Goal: Task Accomplishment & Management: Use online tool/utility

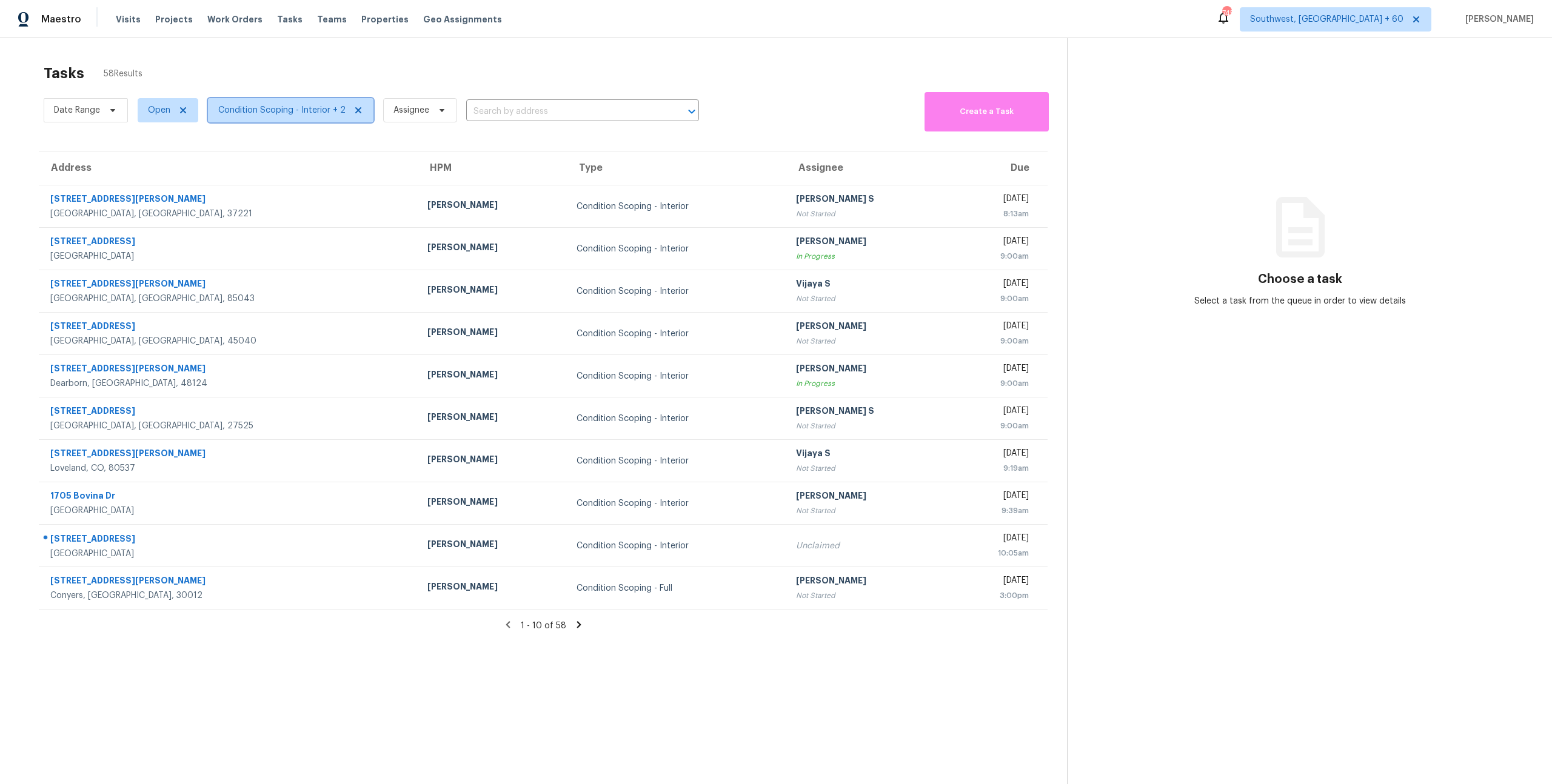
click at [302, 117] on span "Condition Scoping - Interior + 2" at bounding box center [291, 110] width 166 height 25
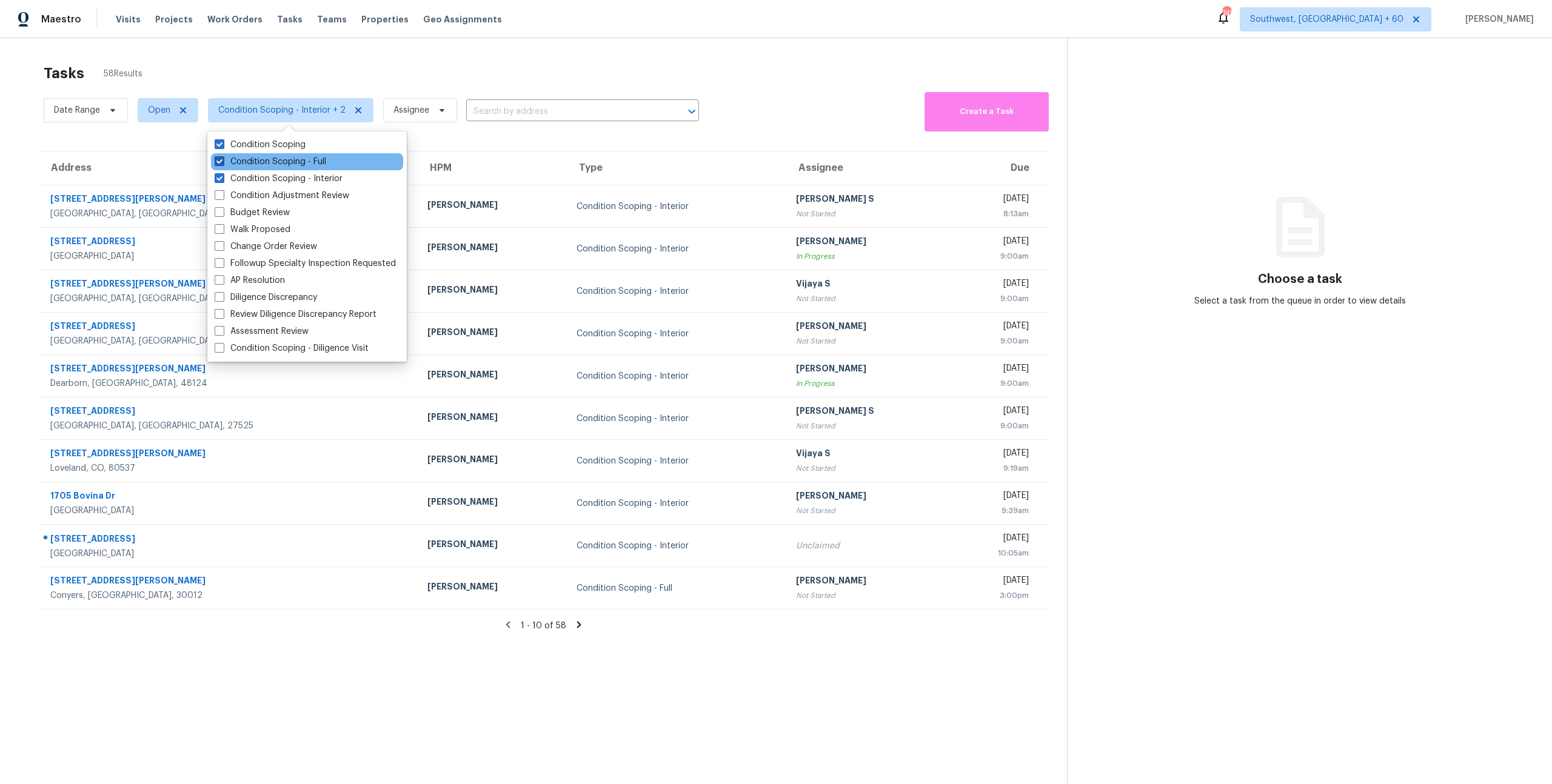
click at [279, 161] on label "Condition Scoping - Full" at bounding box center [271, 161] width 111 height 12
click at [222, 161] on input "Condition Scoping - Full" at bounding box center [219, 159] width 8 height 8
checkbox input "false"
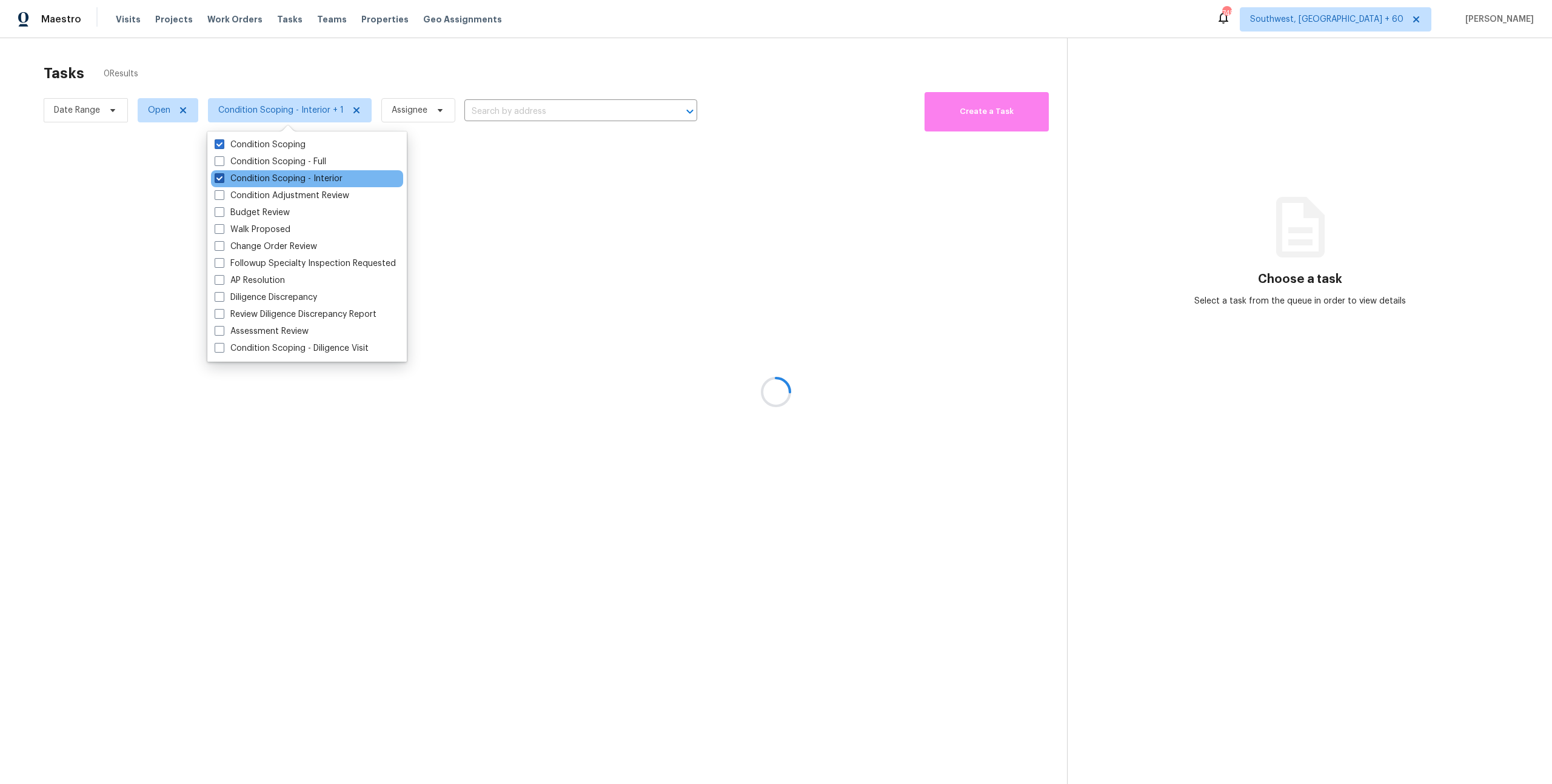
click at [279, 175] on label "Condition Scoping - Interior" at bounding box center [279, 178] width 128 height 12
click at [222, 175] on input "Condition Scoping - Interior" at bounding box center [219, 177] width 8 height 8
checkbox input "false"
click at [282, 64] on div at bounding box center [776, 392] width 1552 height 784
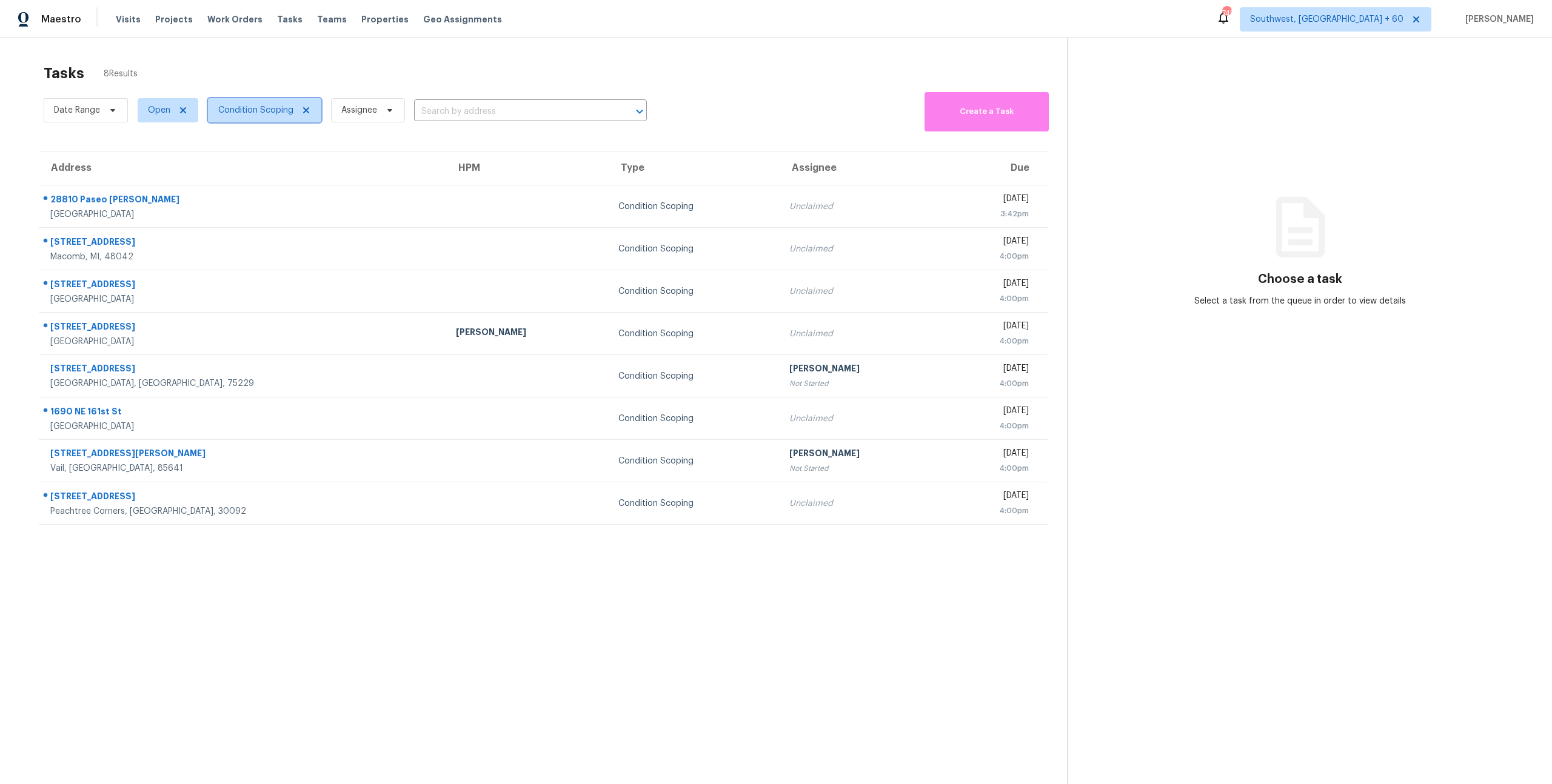
click at [255, 117] on span "Condition Scoping" at bounding box center [264, 110] width 113 height 25
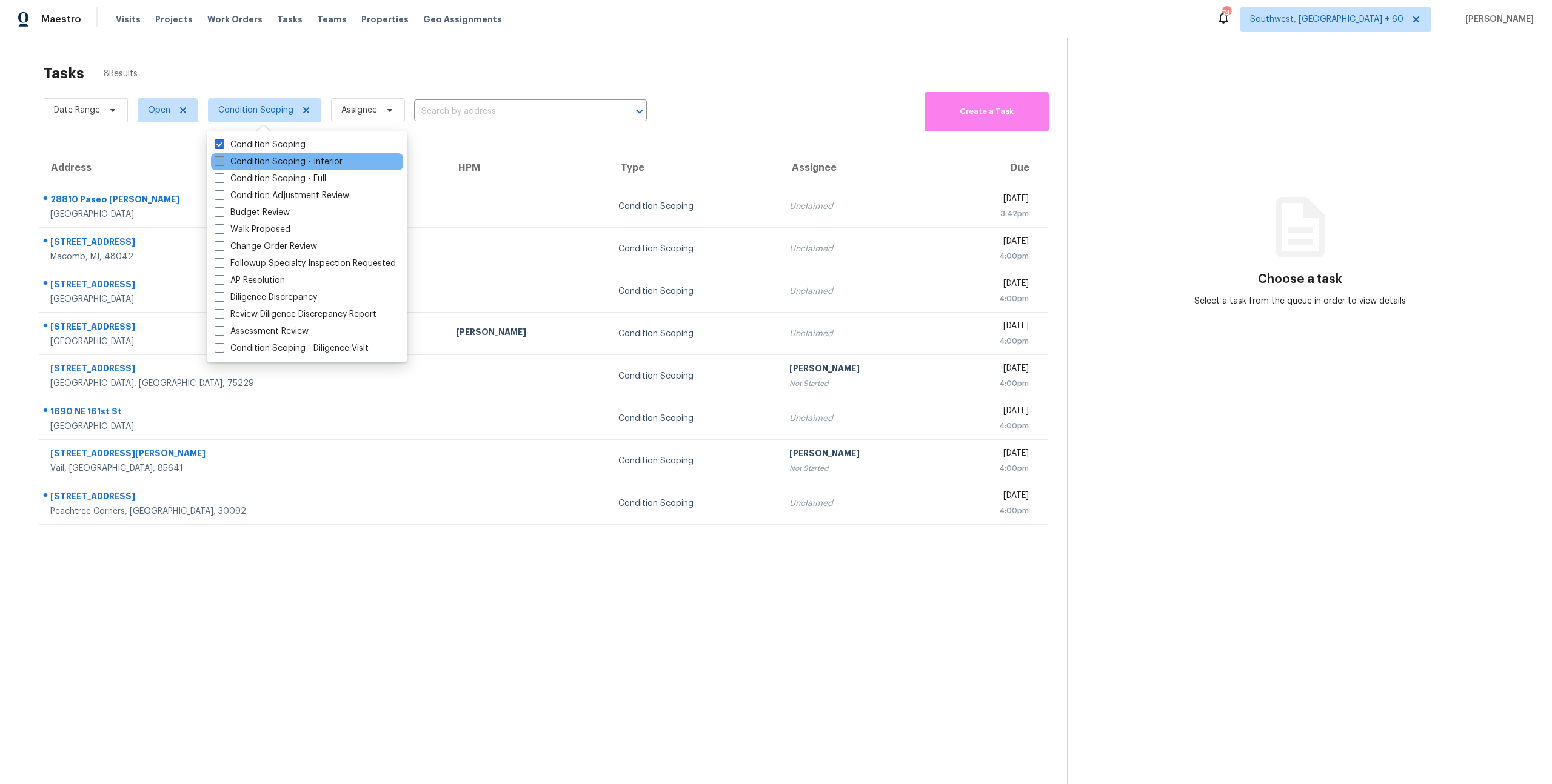
click at [250, 165] on label "Condition Scoping - Interior" at bounding box center [279, 161] width 128 height 12
click at [222, 164] on input "Condition Scoping - Interior" at bounding box center [219, 159] width 8 height 8
checkbox input "true"
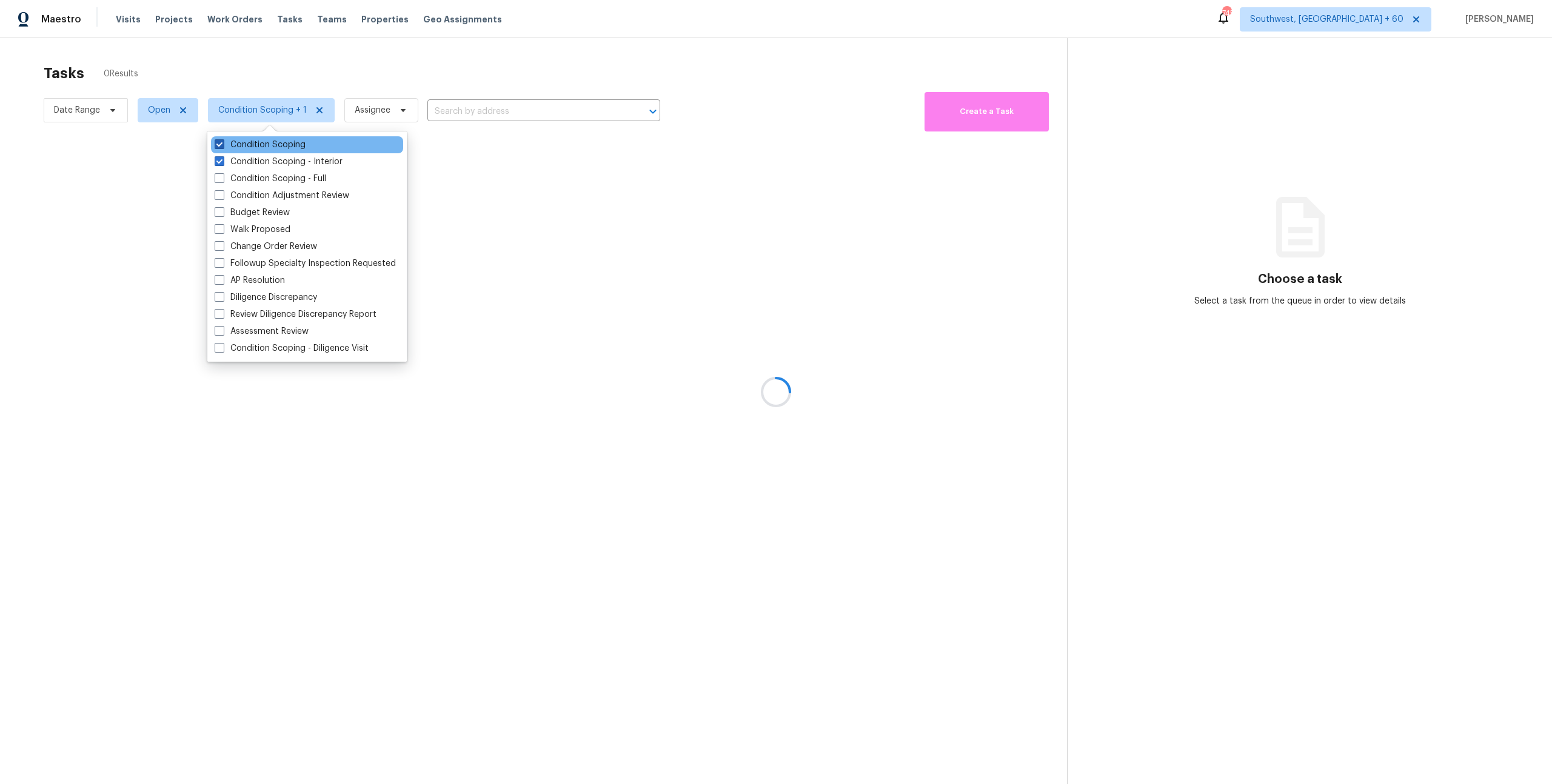
click at [245, 145] on label "Condition Scoping" at bounding box center [260, 144] width 91 height 12
click at [222, 145] on input "Condition Scoping" at bounding box center [219, 142] width 8 height 8
checkbox input "false"
click at [264, 67] on div at bounding box center [776, 392] width 1552 height 784
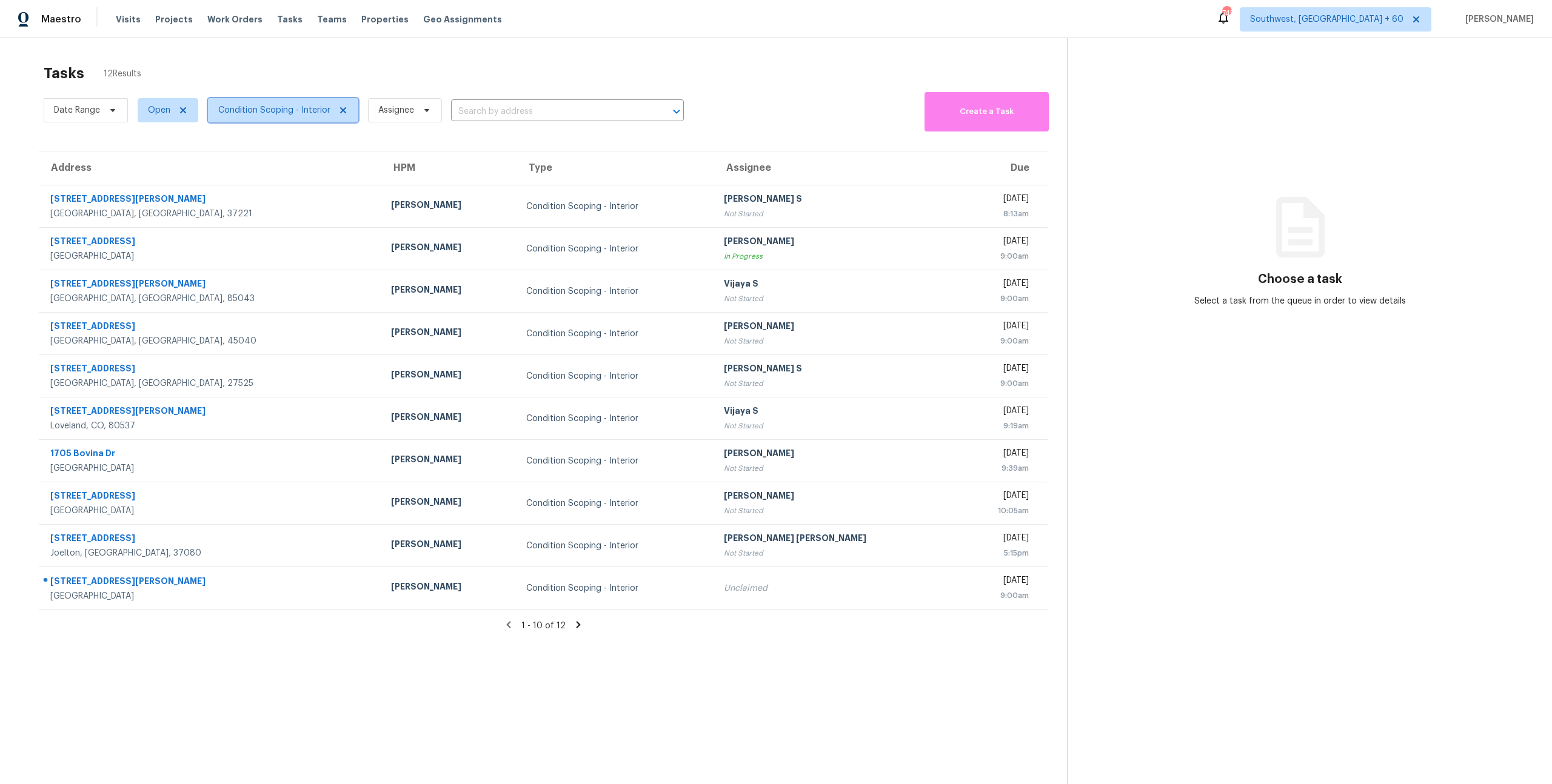
click at [270, 116] on span "Condition Scoping - Interior" at bounding box center [274, 109] width 112 height 12
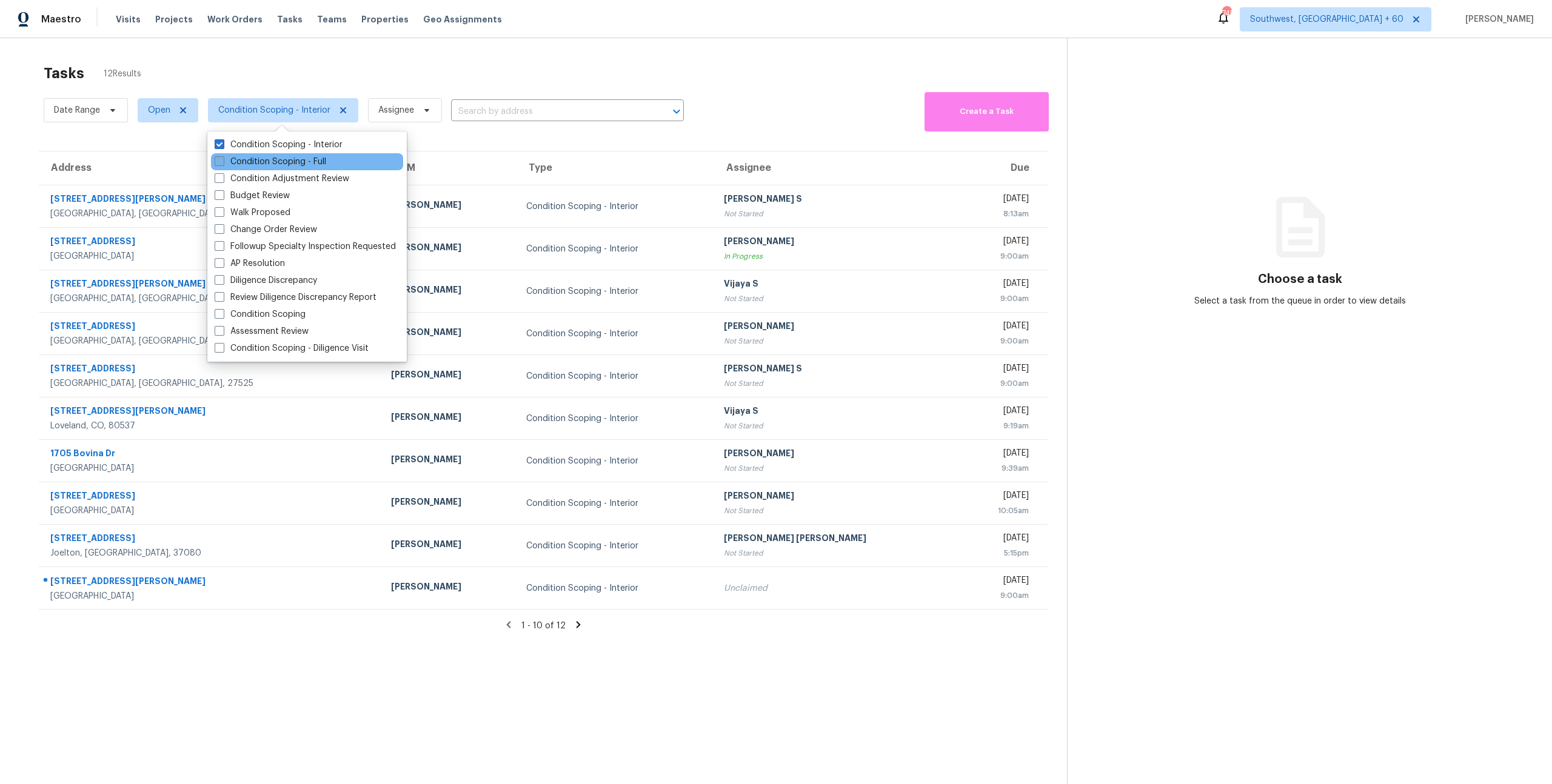
click at [270, 165] on label "Condition Scoping - Full" at bounding box center [271, 161] width 111 height 12
click at [222, 164] on input "Condition Scoping - Full" at bounding box center [219, 159] width 8 height 8
checkbox input "true"
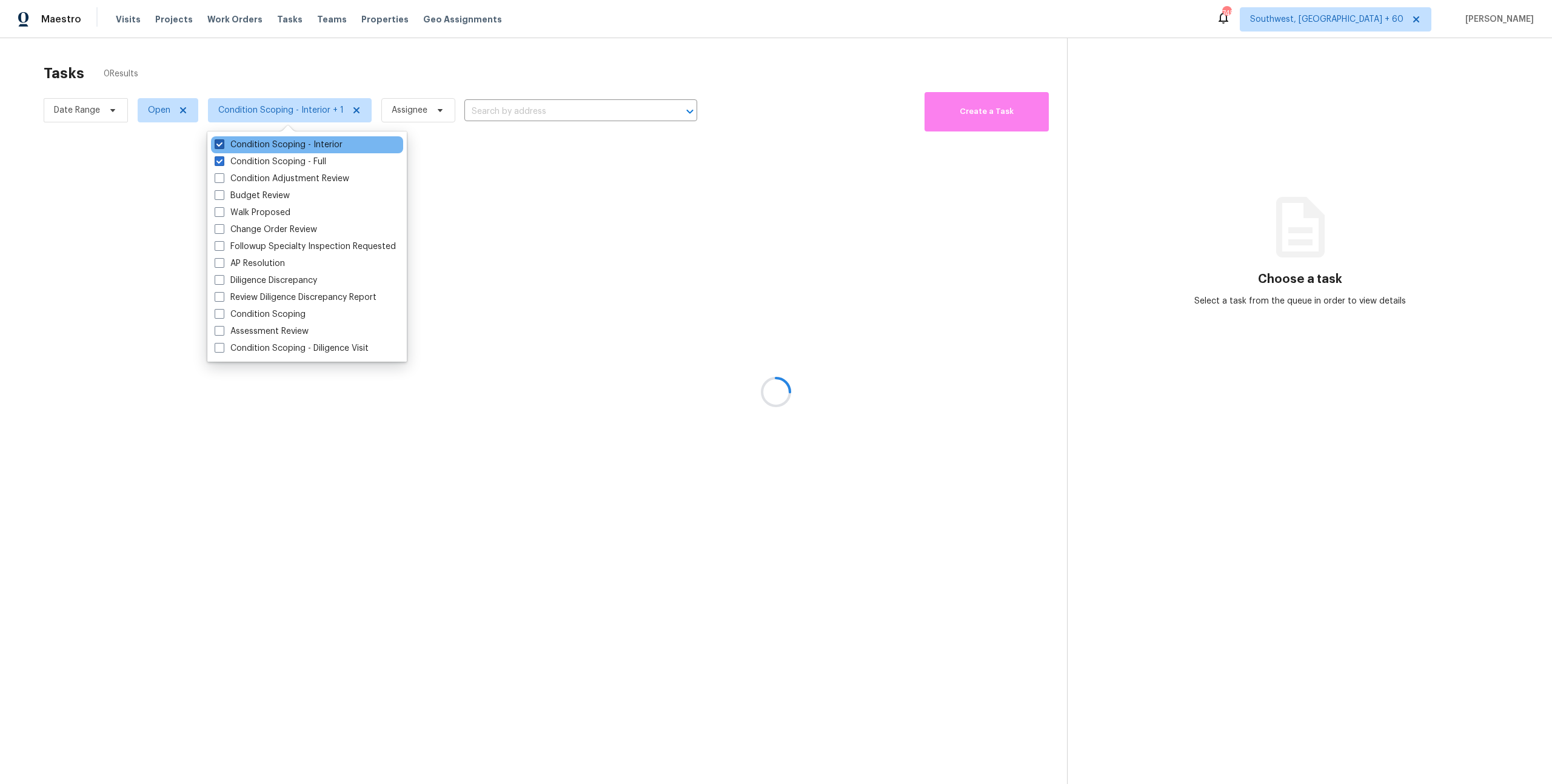
click at [264, 145] on label "Condition Scoping - Interior" at bounding box center [279, 144] width 128 height 12
click at [222, 145] on input "Condition Scoping - Interior" at bounding box center [219, 142] width 8 height 8
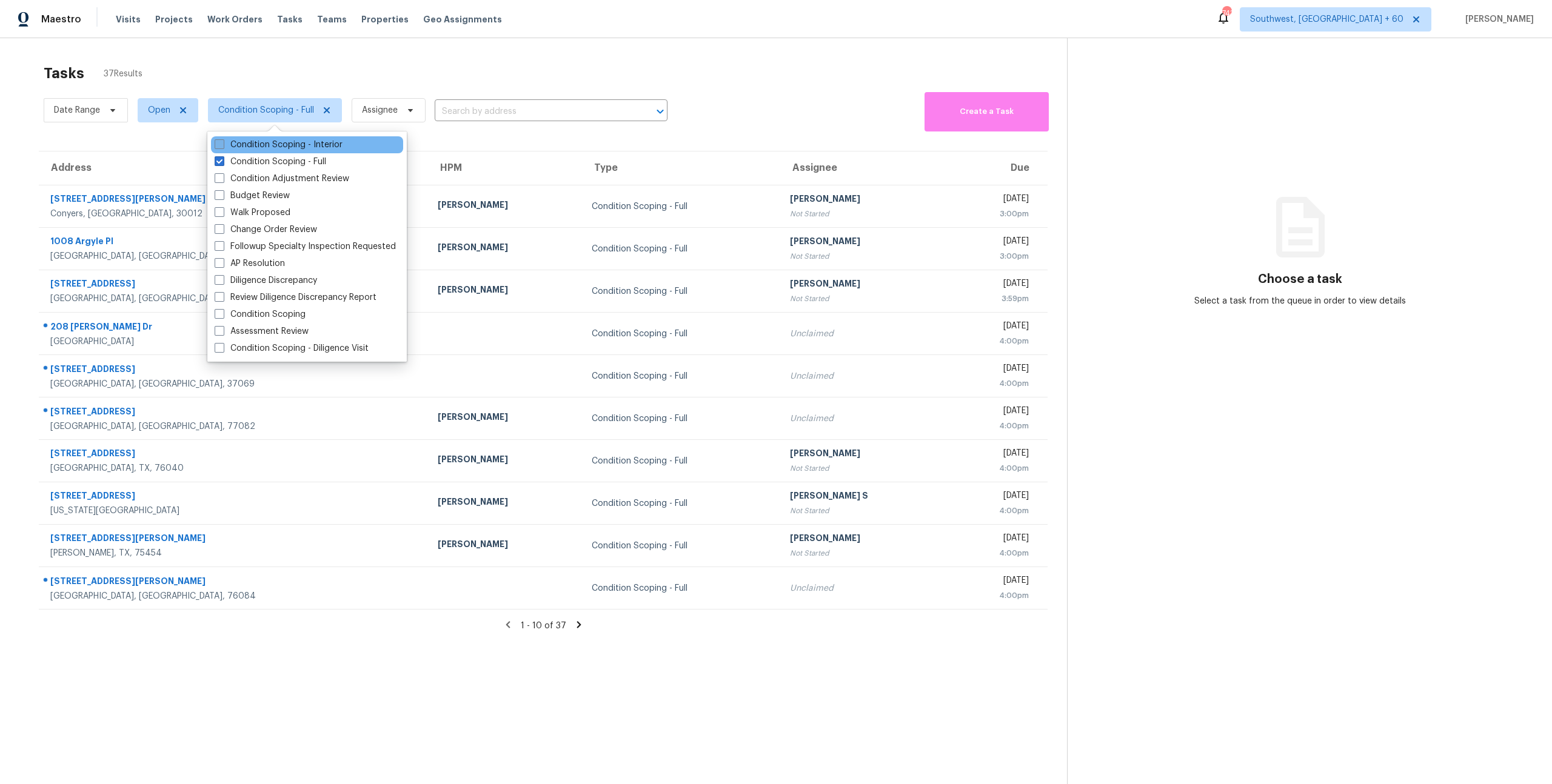
click at [262, 139] on label "Condition Scoping - Interior" at bounding box center [279, 144] width 128 height 12
click at [222, 139] on input "Condition Scoping - Interior" at bounding box center [219, 142] width 8 height 8
checkbox input "true"
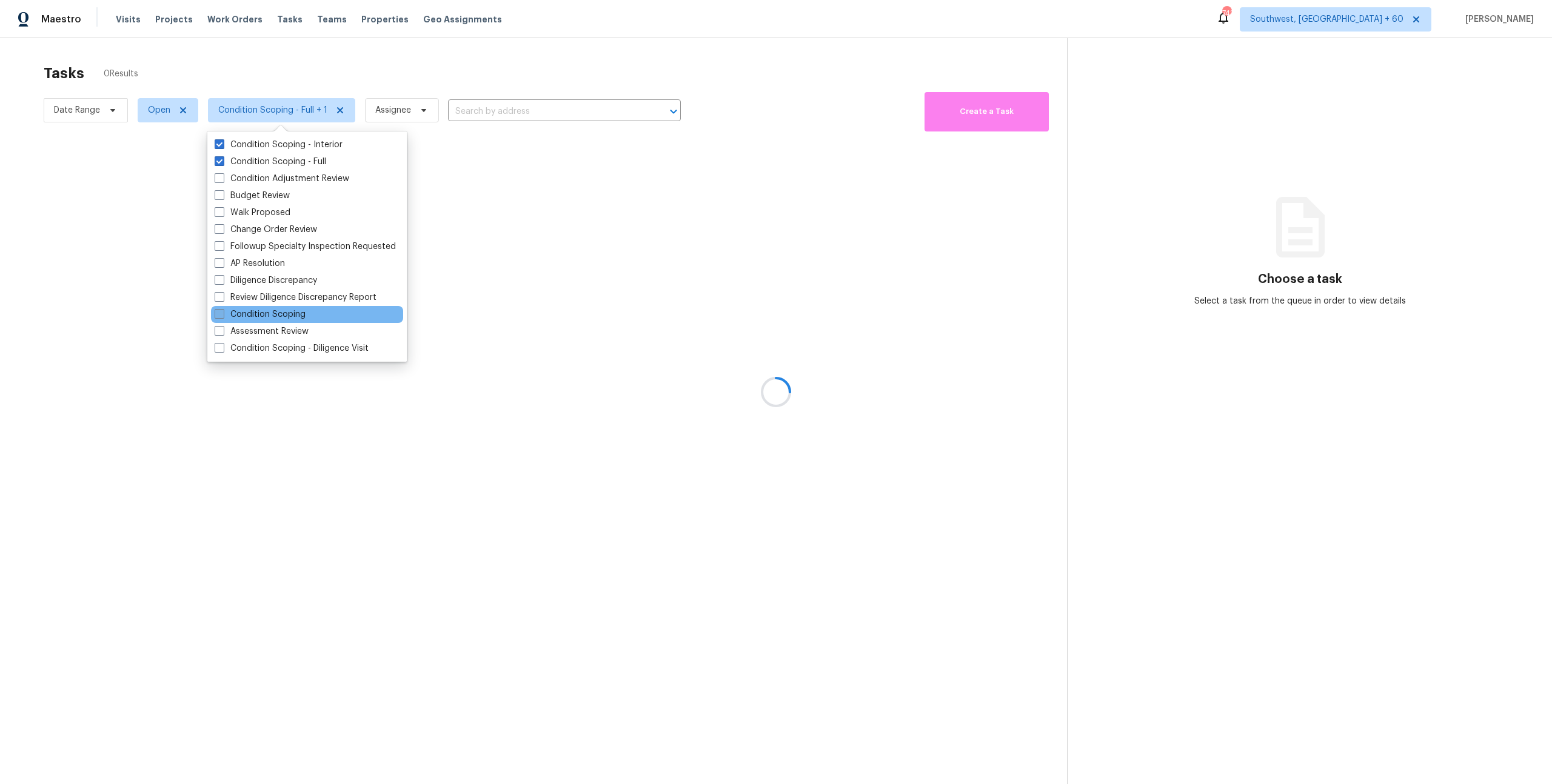
click at [281, 311] on label "Condition Scoping" at bounding box center [260, 314] width 91 height 12
click at [222, 311] on input "Condition Scoping" at bounding box center [219, 312] width 8 height 8
checkbox input "true"
click at [425, 79] on div at bounding box center [776, 392] width 1552 height 784
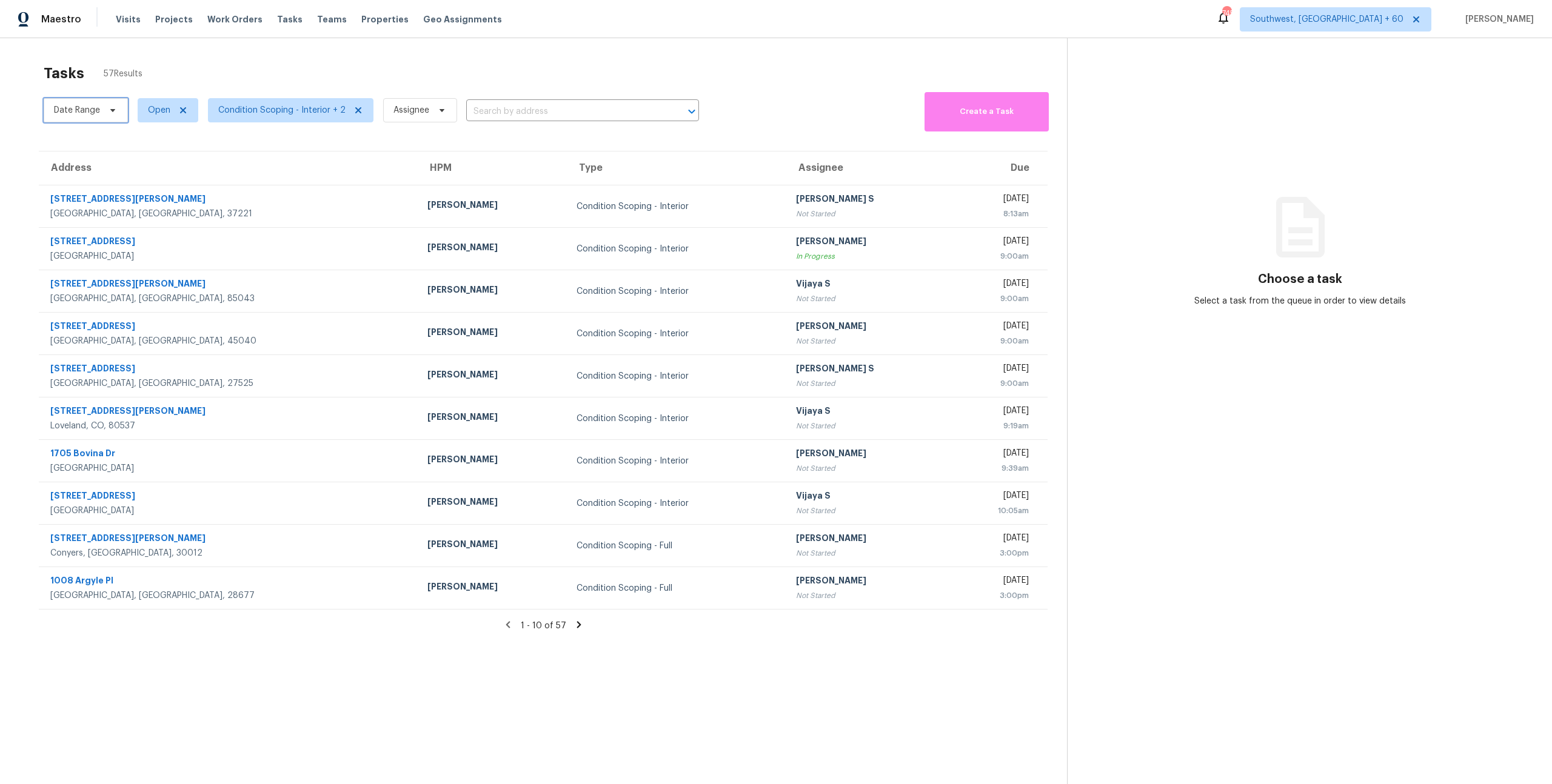
click at [90, 115] on span "Date Range" at bounding box center [77, 109] width 46 height 12
click at [91, 154] on input "text" at bounding box center [110, 150] width 119 height 25
select select "9"
select select "2025"
select select "10"
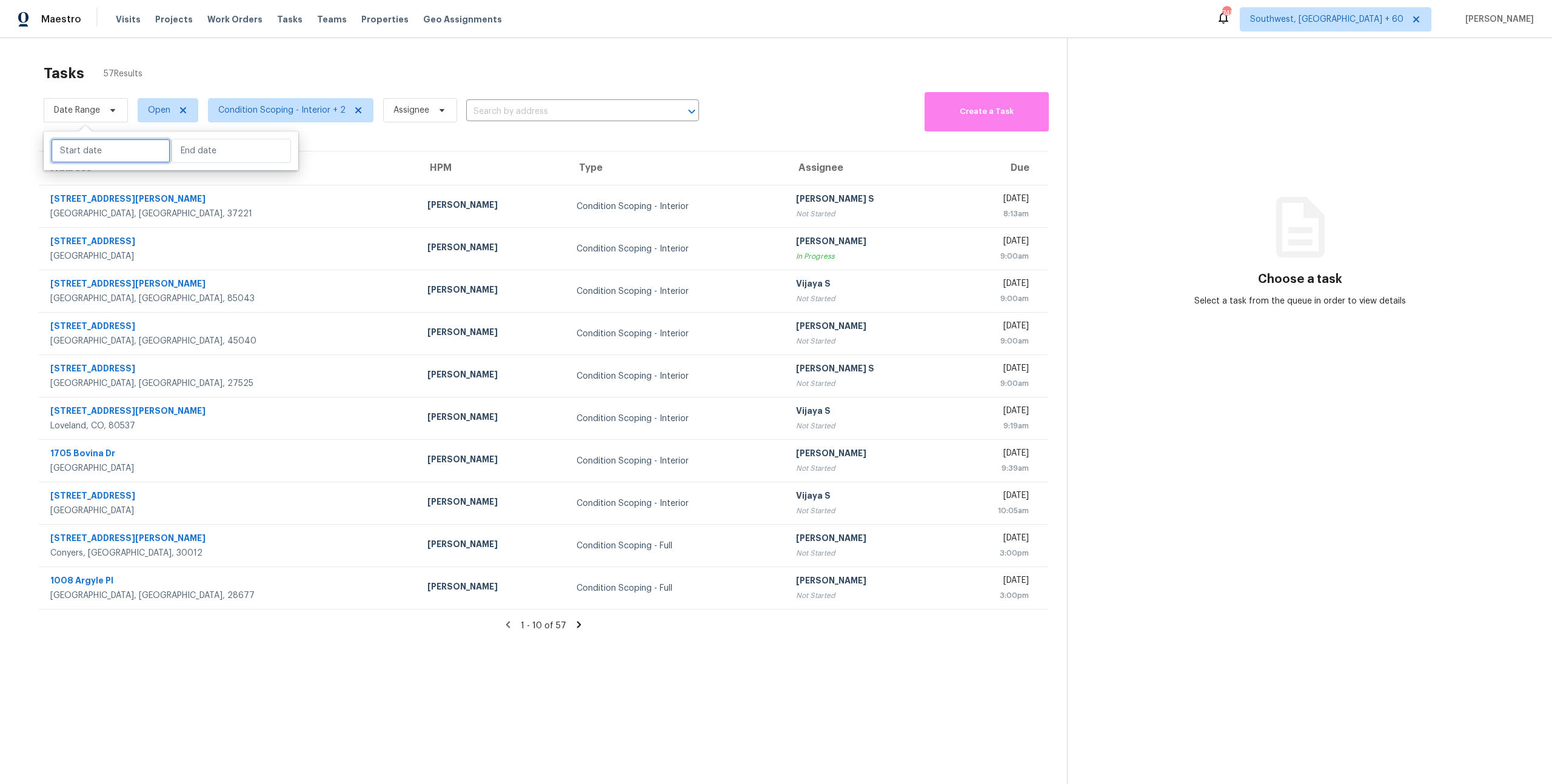
select select "2025"
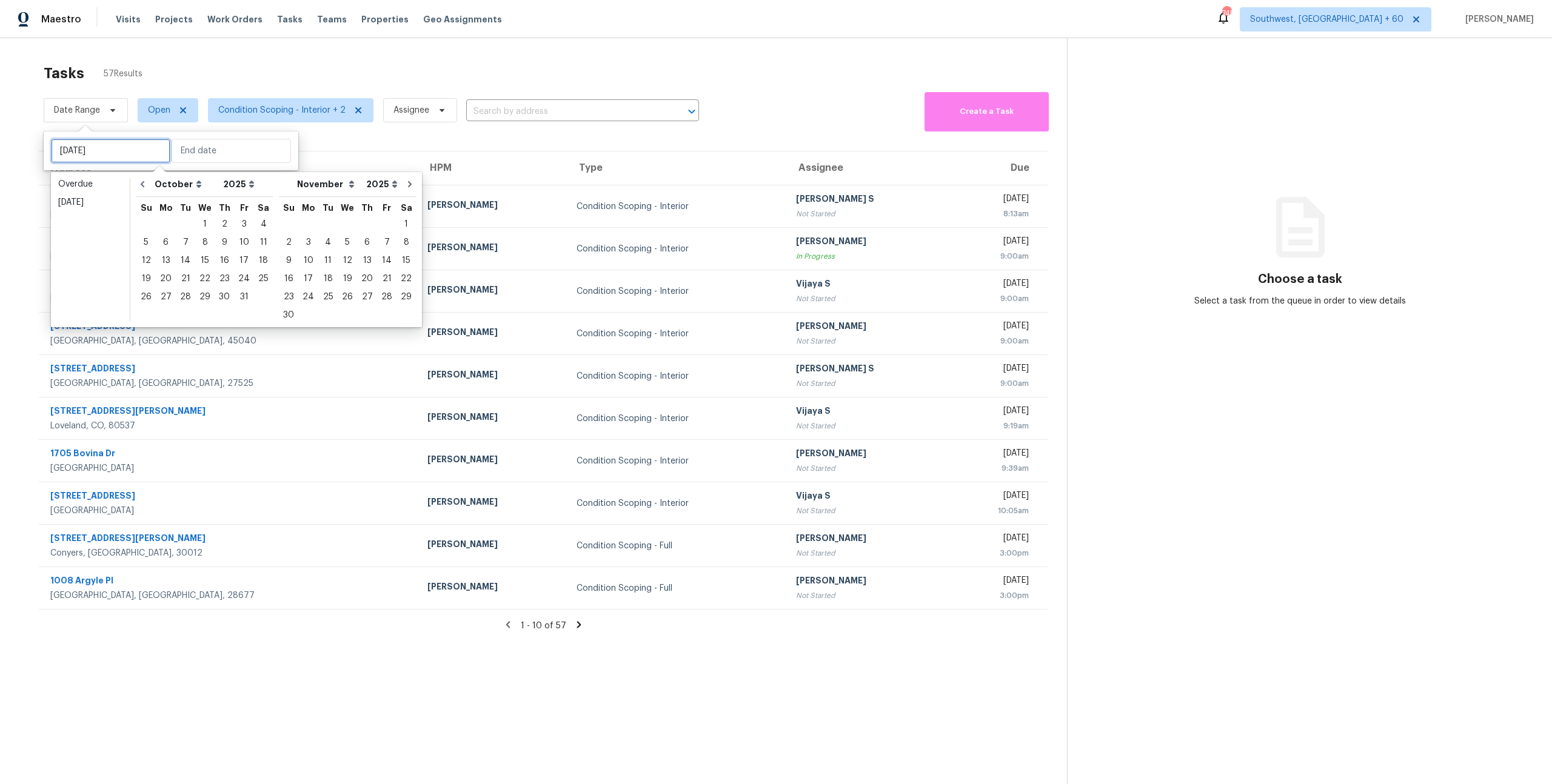
type input "Mon, Oct 27"
click at [162, 260] on div "13" at bounding box center [166, 260] width 20 height 17
type input "Mon, Oct 13"
click at [204, 260] on div "15" at bounding box center [204, 260] width 19 height 17
type input "Wed, Oct 15"
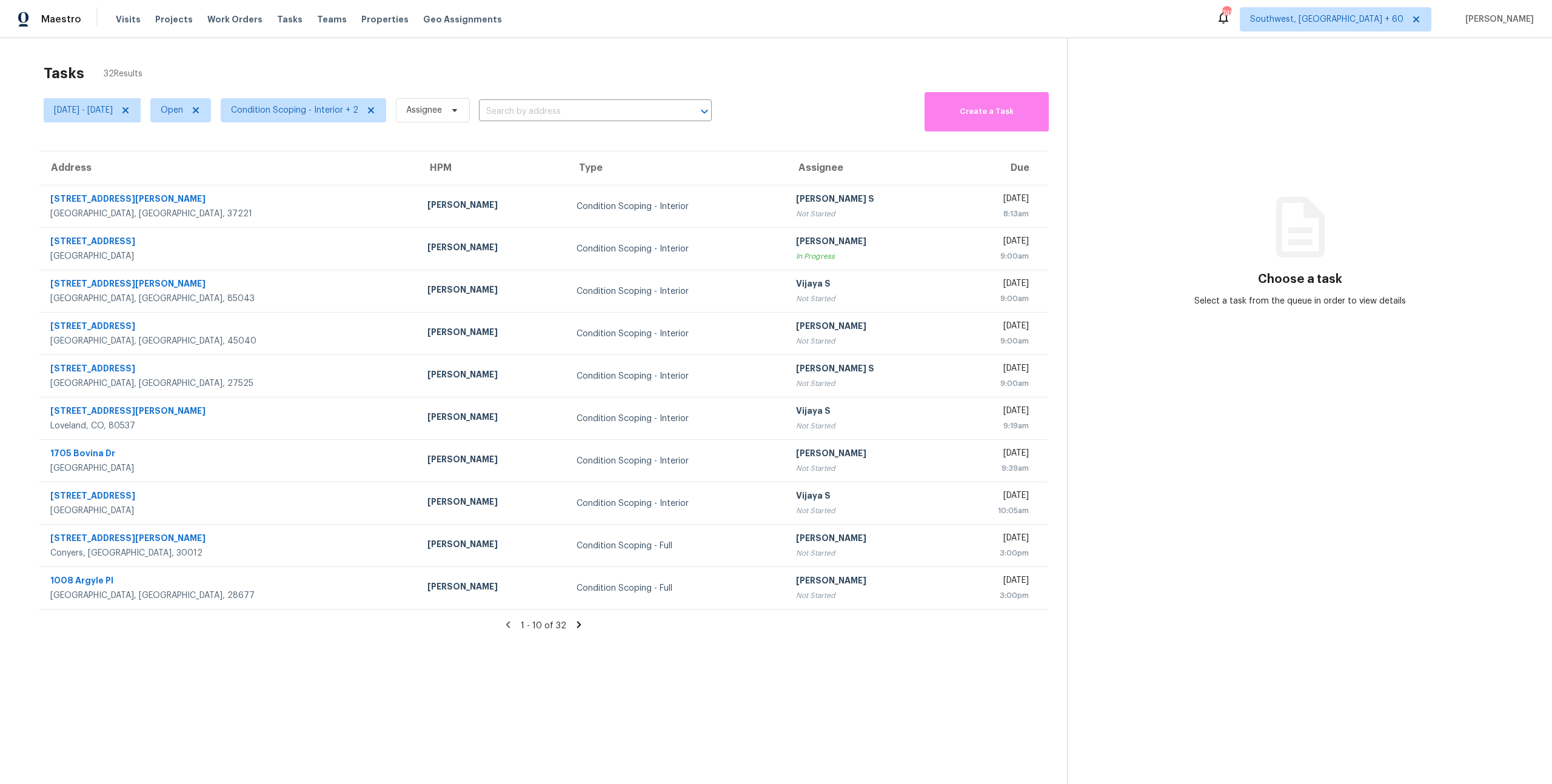
click at [211, 63] on div "Tasks 32 Results" at bounding box center [556, 73] width 1024 height 32
click at [109, 116] on span "[DATE] - [DATE]" at bounding box center [83, 109] width 59 height 12
click at [126, 152] on input "Mon, Oct 13" at bounding box center [110, 150] width 119 height 25
select select "9"
select select "2025"
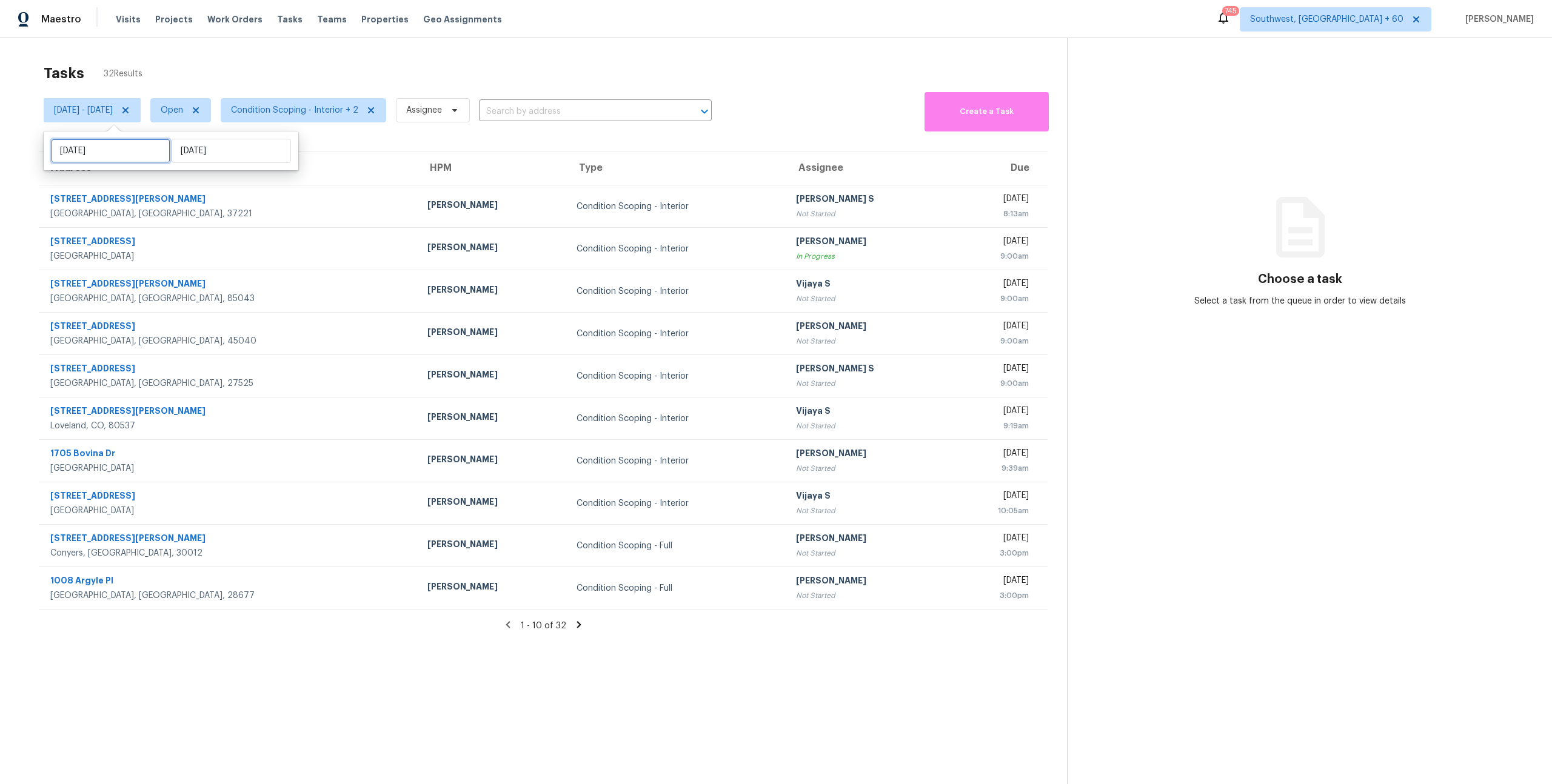
select select "10"
select select "2025"
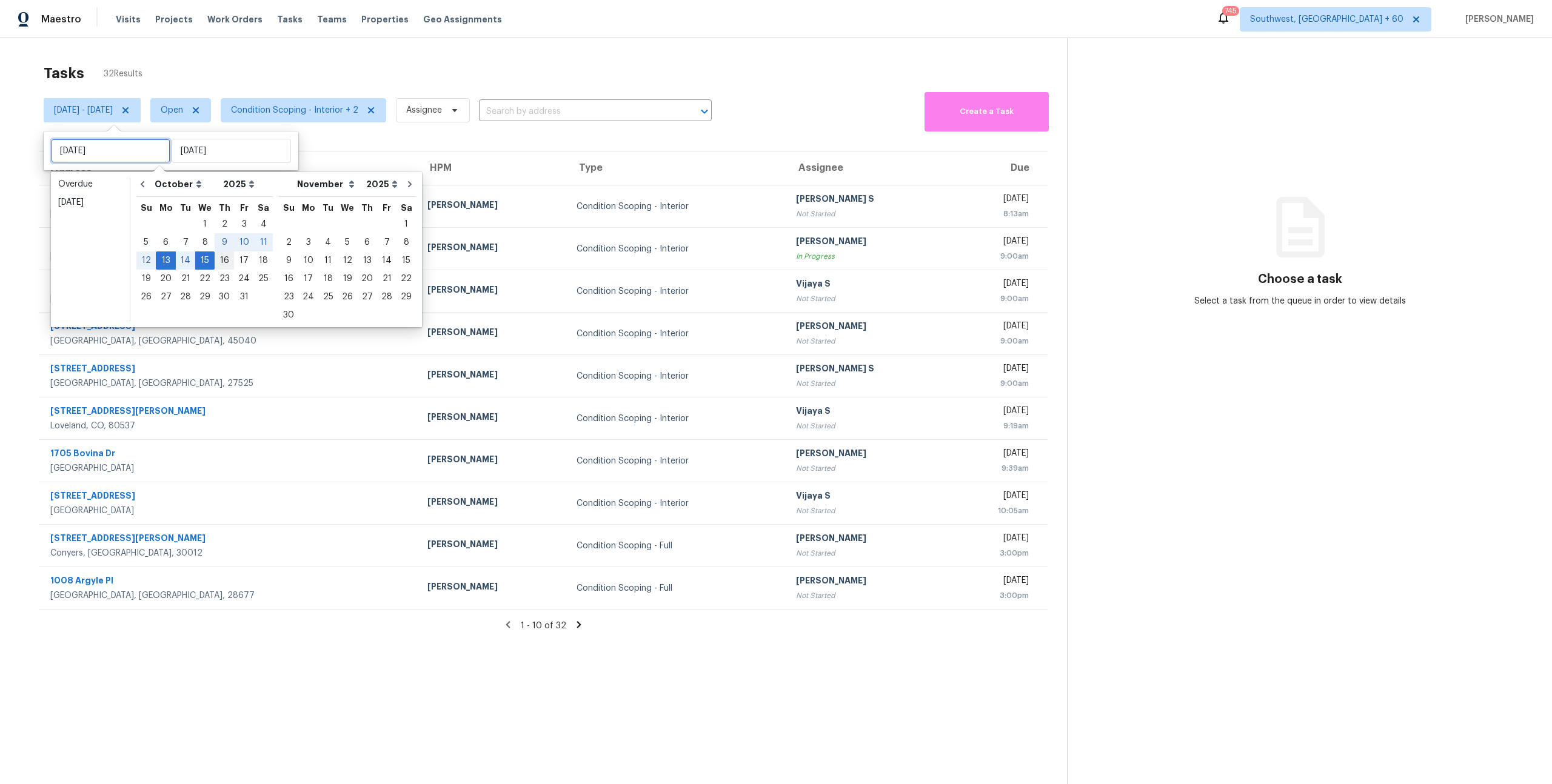
type input "Thu, Oct 16"
click at [217, 261] on div "16" at bounding box center [224, 260] width 19 height 17
type input "Thu, Oct 16"
click at [217, 261] on div "16" at bounding box center [224, 260] width 19 height 17
type input "Thu, Oct 16"
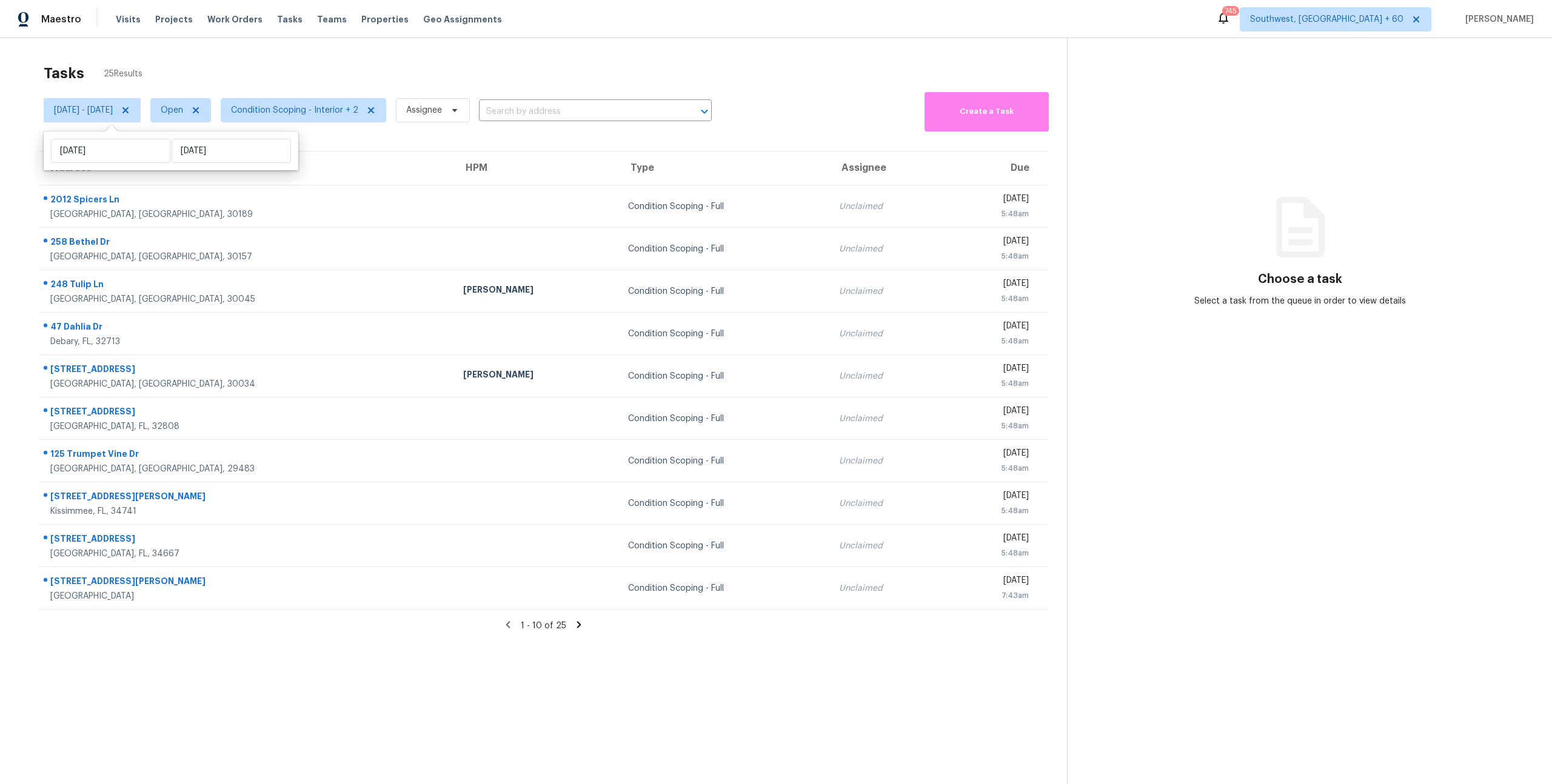
click at [229, 54] on div "Tasks 25 Results Thu, Oct 16 - Thu, Oct 16 Open Condition Scoping - Interior + …" at bounding box center [776, 430] width 1552 height 784
